Goal: Information Seeking & Learning: Learn about a topic

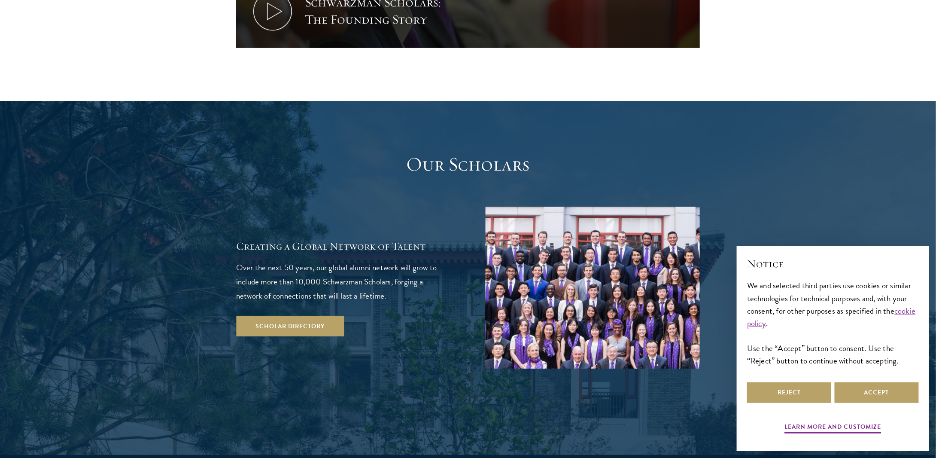
scroll to position [1417, 0]
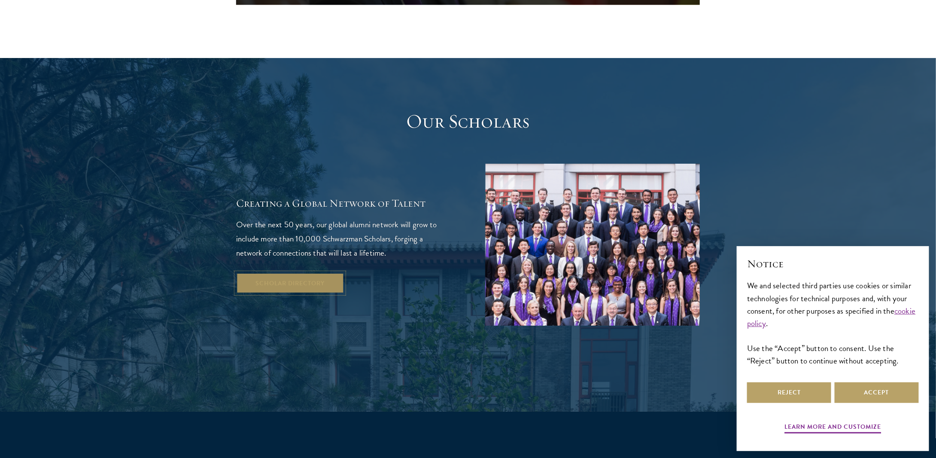
click at [293, 273] on link "Scholar Directory" at bounding box center [290, 283] width 108 height 21
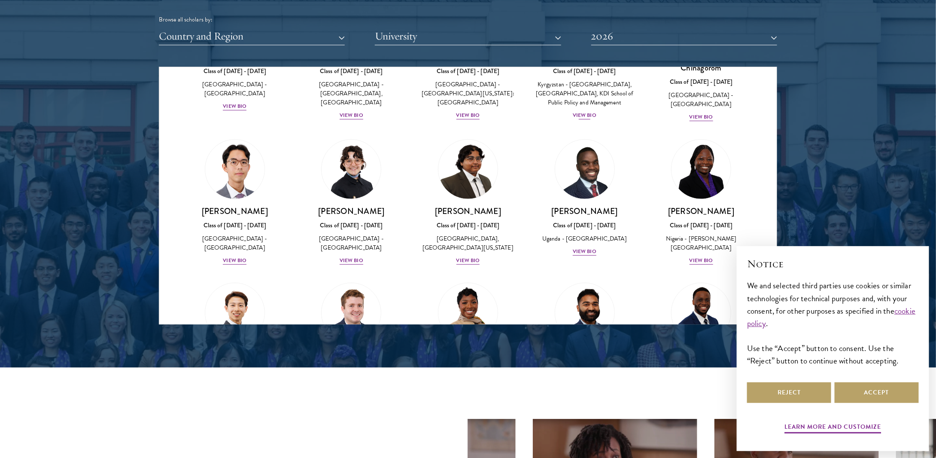
scroll to position [129, 0]
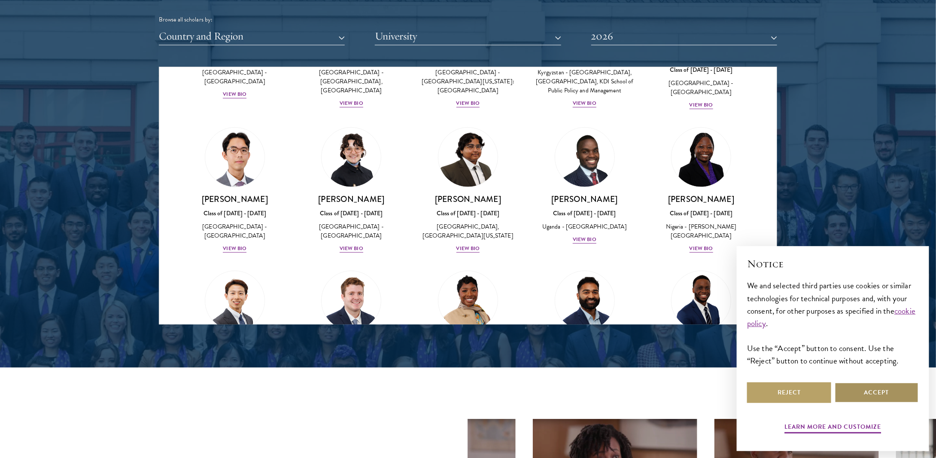
click at [863, 390] on button "Accept" at bounding box center [877, 392] width 84 height 21
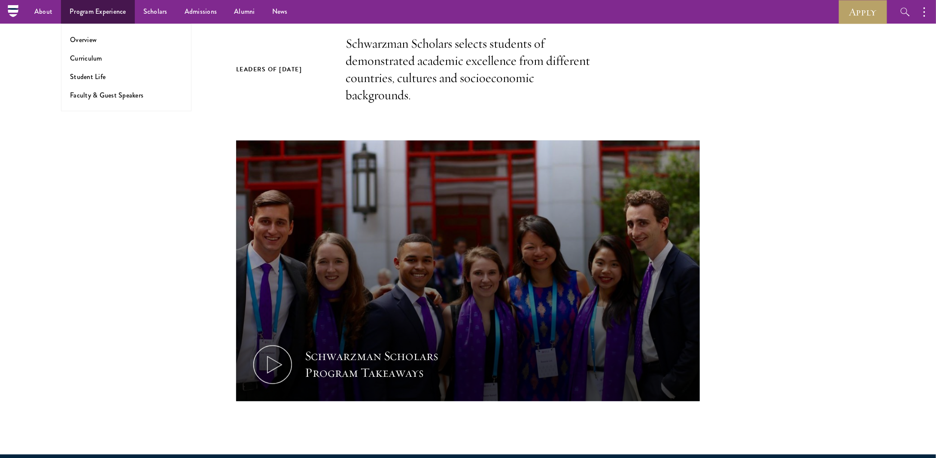
scroll to position [215, 0]
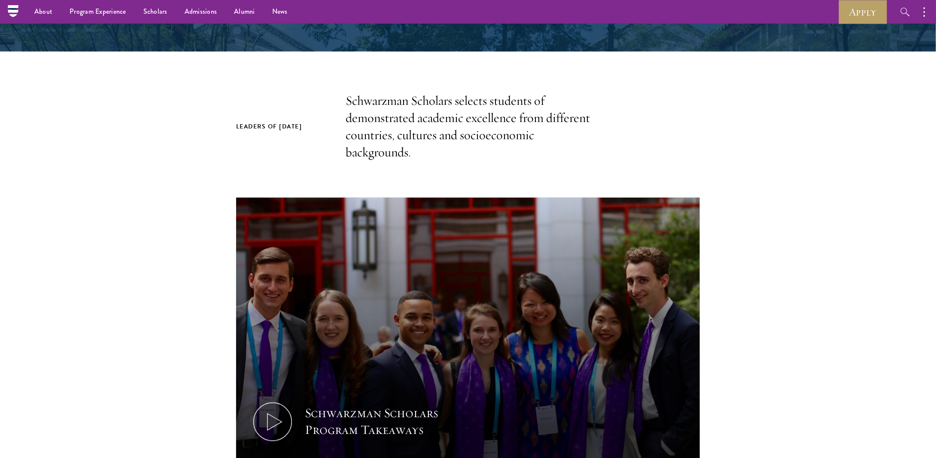
click at [14, 9] on nav "About Overview Leadership Donors Program Experience Overview Curriculum Student…" at bounding box center [386, 12] width 747 height 24
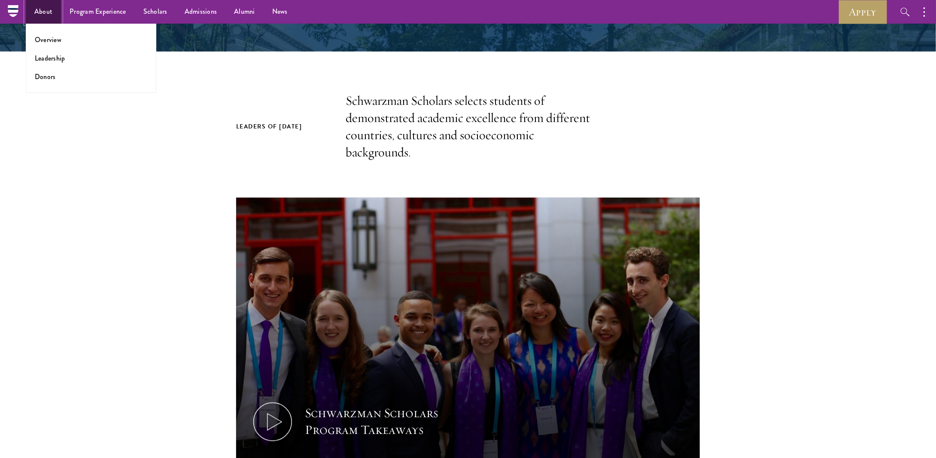
click at [38, 11] on link "About" at bounding box center [43, 12] width 35 height 24
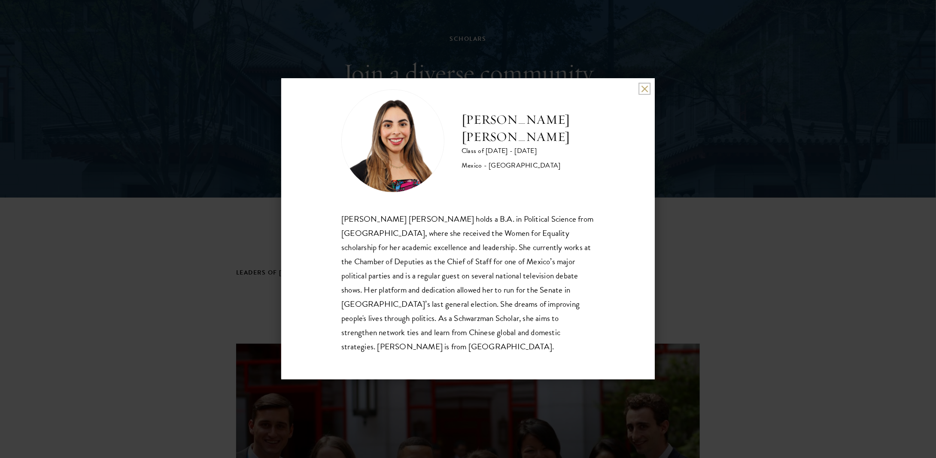
scroll to position [86, 0]
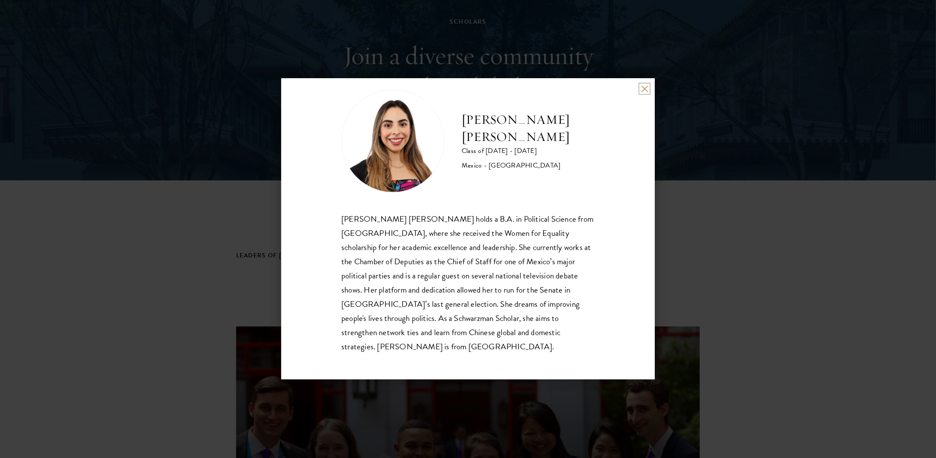
click at [645, 85] on button at bounding box center [644, 88] width 7 height 7
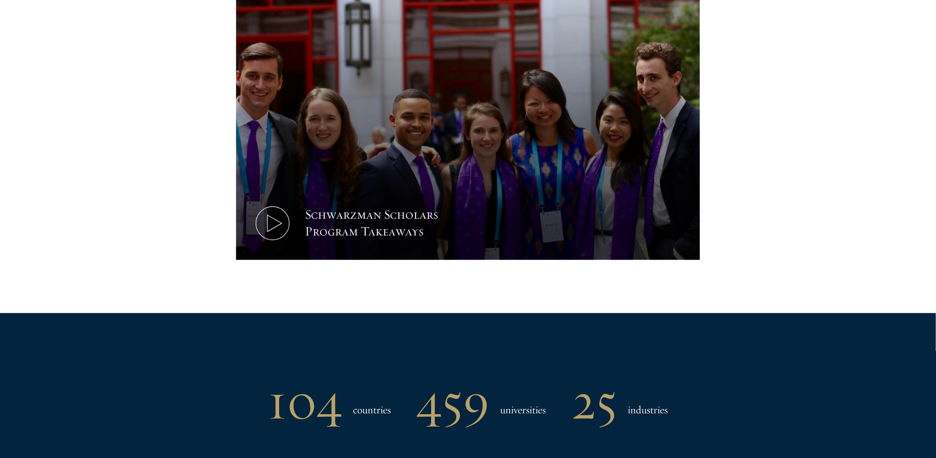
scroll to position [344, 0]
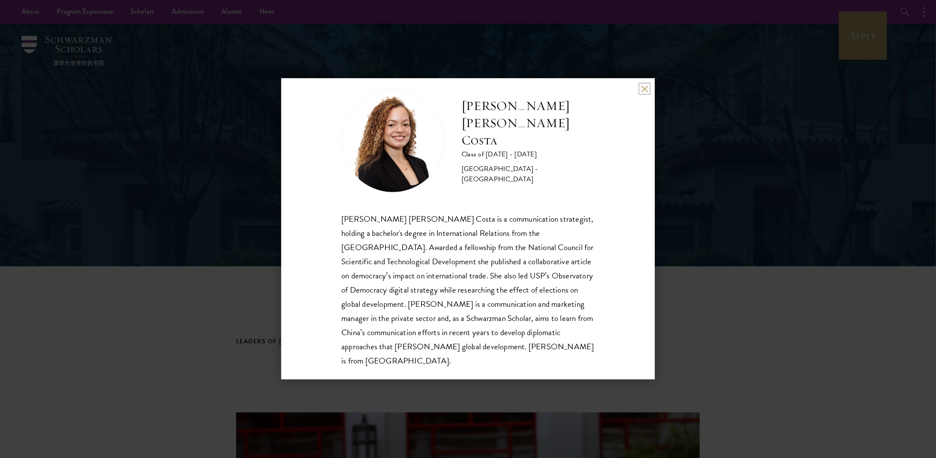
scroll to position [86, 0]
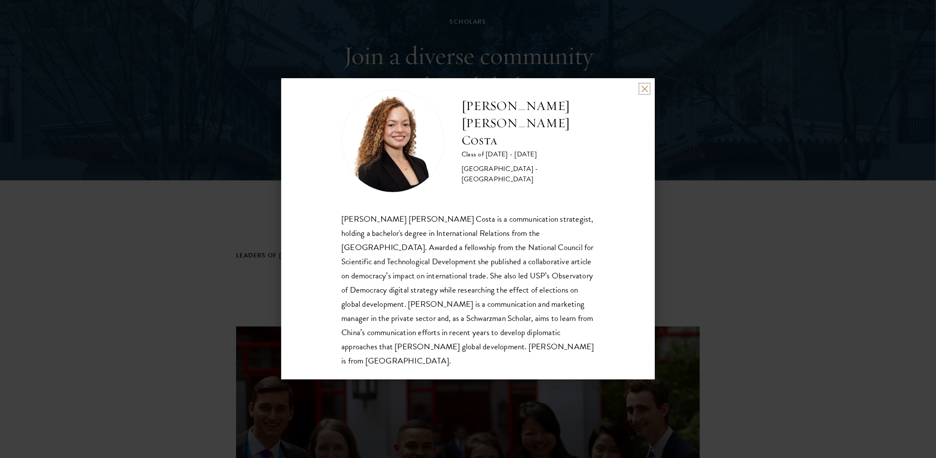
click at [646, 87] on button at bounding box center [644, 88] width 7 height 7
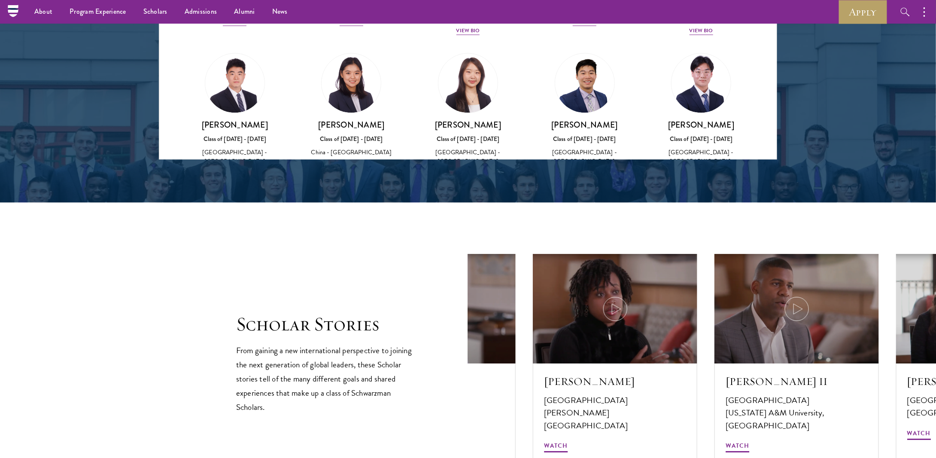
scroll to position [1203, 0]
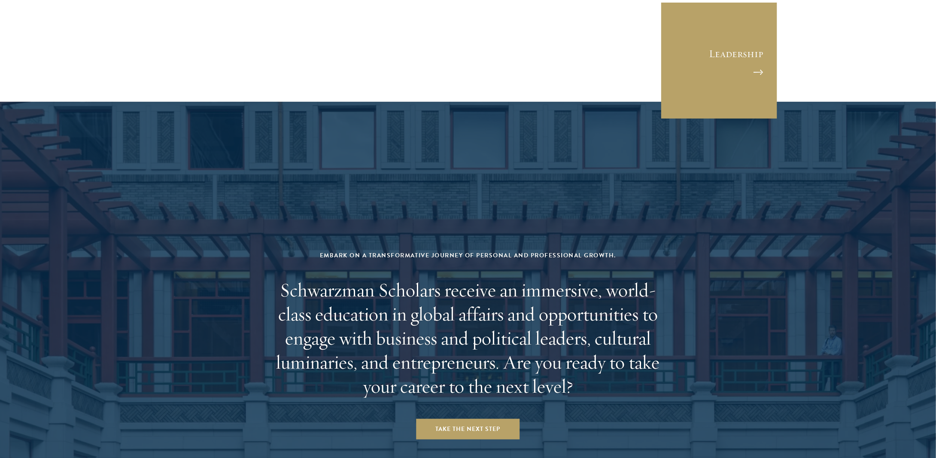
scroll to position [3588, 0]
